Goal: Browse casually

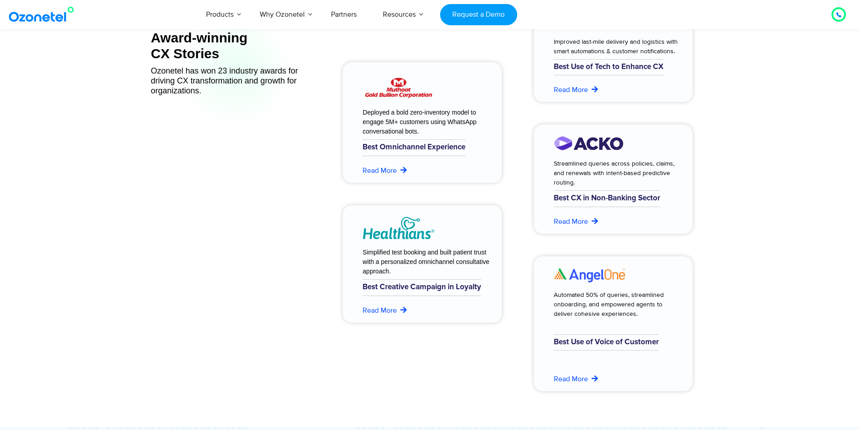
scroll to position [3658, 0]
